Goal: Navigation & Orientation: Find specific page/section

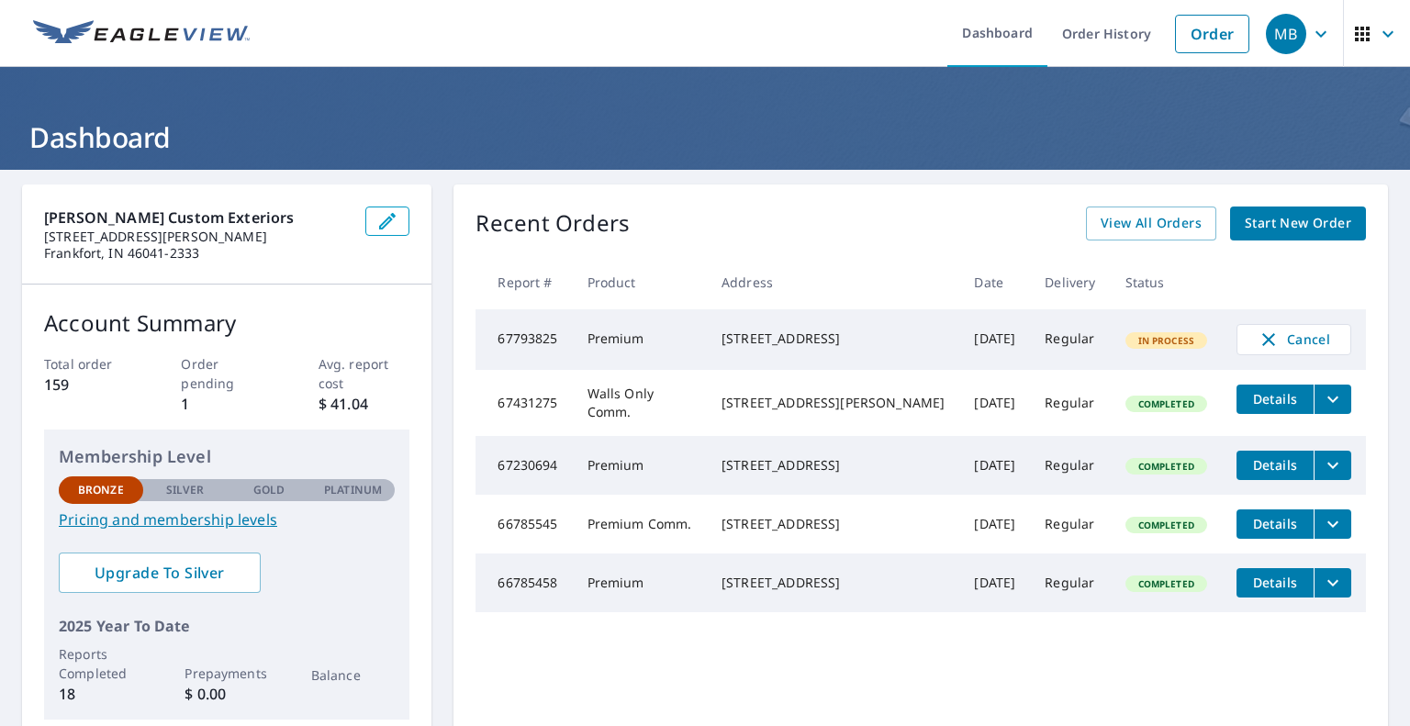
click at [738, 207] on div "Recent Orders View All Orders Start New Order" at bounding box center [921, 224] width 891 height 34
drag, startPoint x: 634, startPoint y: 221, endPoint x: 470, endPoint y: 219, distance: 164.4
click at [470, 219] on div "Recent Orders View All Orders Start New Order Report # Product Address Date Del…" at bounding box center [921, 463] width 935 height 557
click at [459, 216] on div "Recent Orders View All Orders Start New Order Report # Product Address Date Del…" at bounding box center [921, 463] width 935 height 557
